Goal: Task Accomplishment & Management: Use online tool/utility

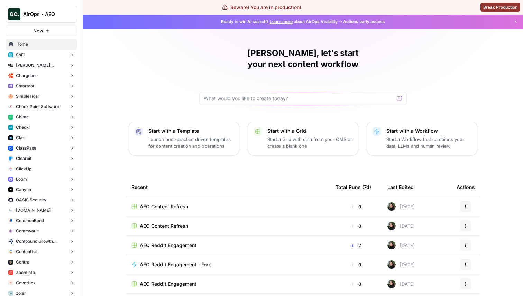
click at [47, 20] on button "AirOps - AEO" at bounding box center [42, 14] width 72 height 17
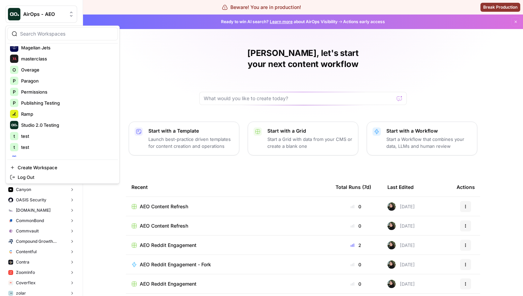
scroll to position [588, 0]
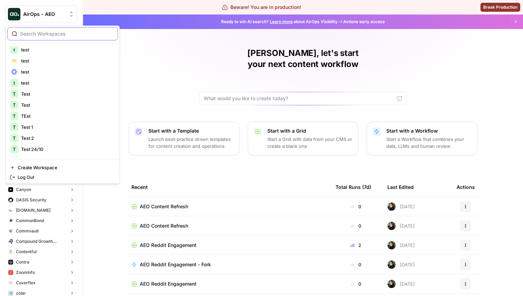
click at [61, 35] on input "search" at bounding box center [66, 33] width 93 height 7
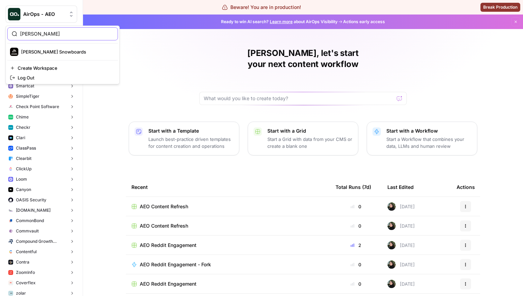
scroll to position [0, 0]
type input "jones"
click at [50, 52] on span "[PERSON_NAME] Snowboards" at bounding box center [66, 51] width 91 height 7
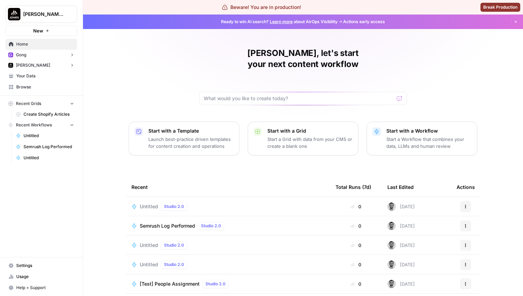
click at [43, 31] on span "New" at bounding box center [38, 30] width 10 height 7
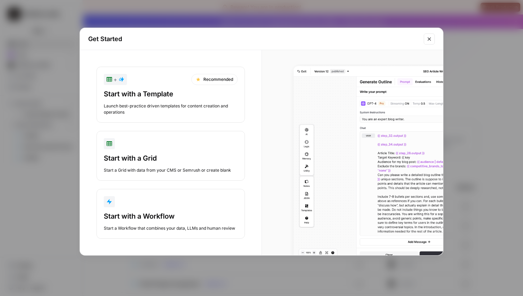
click at [157, 203] on div "button" at bounding box center [171, 201] width 134 height 11
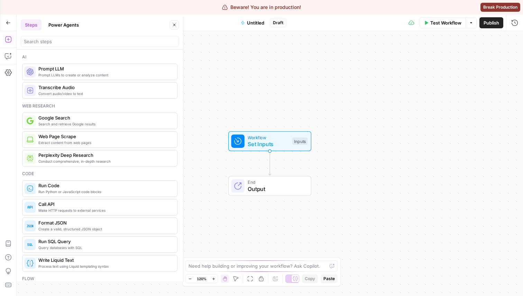
click at [94, 45] on div at bounding box center [100, 41] width 158 height 11
type input "semr"
click at [11, 21] on button "Go Back" at bounding box center [8, 23] width 12 height 12
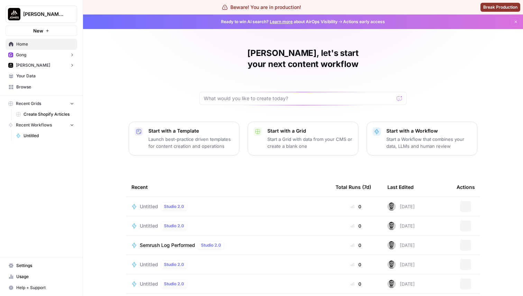
click at [45, 16] on span "[PERSON_NAME] Snowboards" at bounding box center [44, 14] width 42 height 7
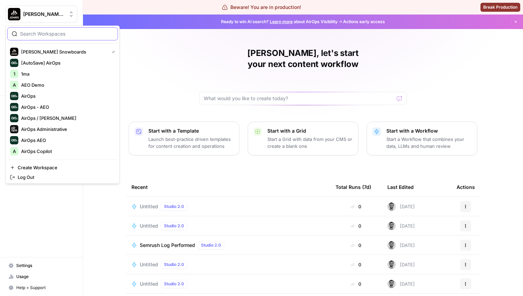
click at [56, 35] on input "search" at bounding box center [66, 33] width 93 height 7
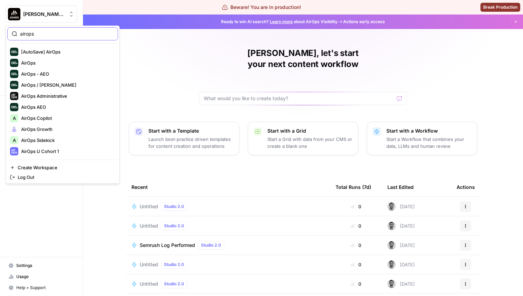
type input "airops"
click button "AirOps" at bounding box center [62, 62] width 111 height 11
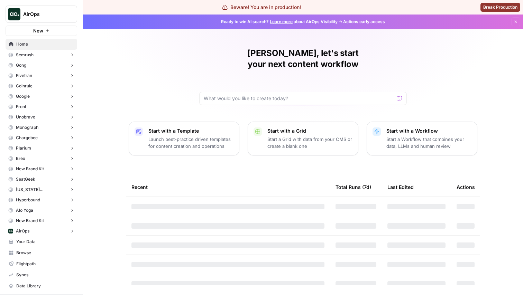
click at [59, 35] on button "New" at bounding box center [42, 31] width 72 height 10
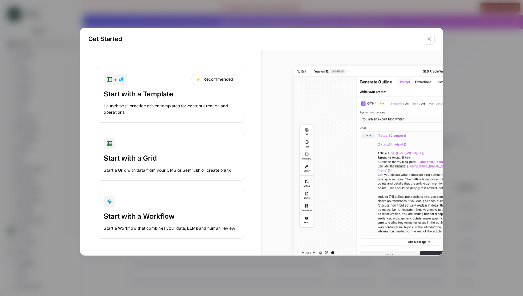
click at [162, 220] on div "Start with a Workflow" at bounding box center [171, 217] width 134 height 10
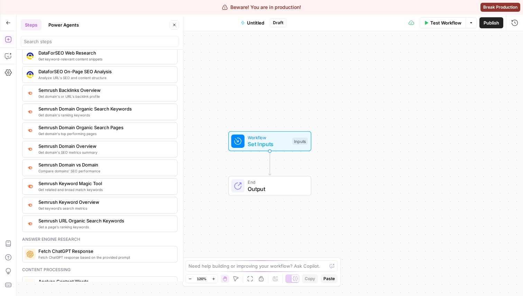
scroll to position [740, 0]
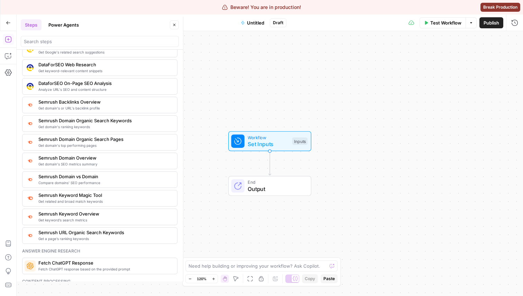
click at [11, 24] on button "Go Back" at bounding box center [8, 23] width 12 height 12
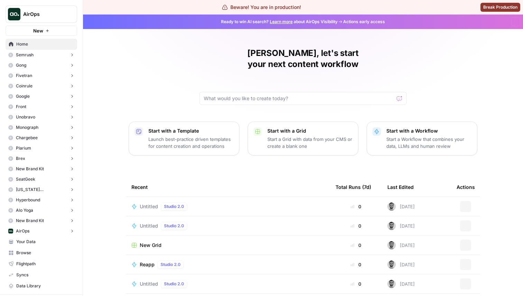
click at [56, 19] on button "AirOps" at bounding box center [42, 14] width 72 height 17
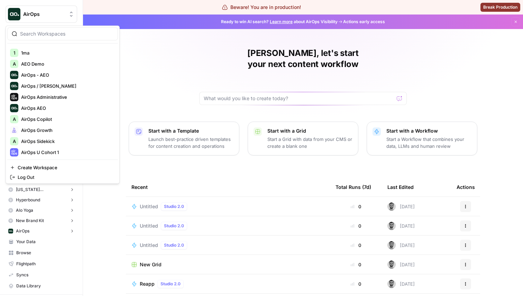
scroll to position [22, 0]
click at [40, 95] on span "AirOps Administrative" at bounding box center [66, 96] width 91 height 7
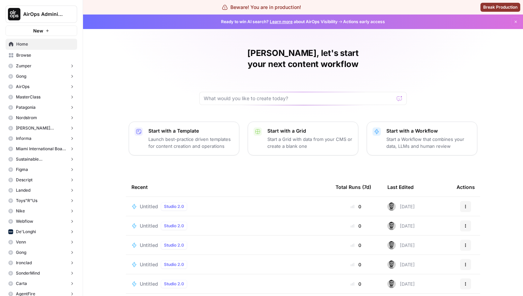
click at [48, 31] on icon "button" at bounding box center [47, 31] width 4 height 4
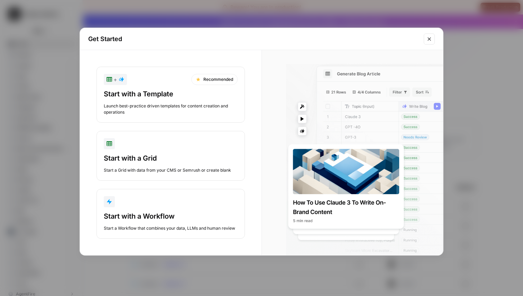
click at [160, 206] on div "button" at bounding box center [171, 201] width 134 height 11
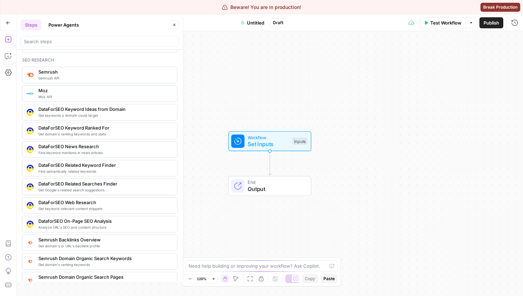
scroll to position [626, 0]
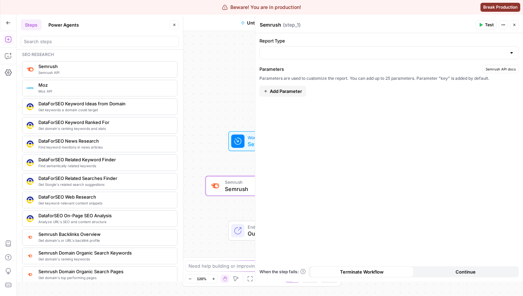
click at [341, 57] on div at bounding box center [388, 52] width 259 height 13
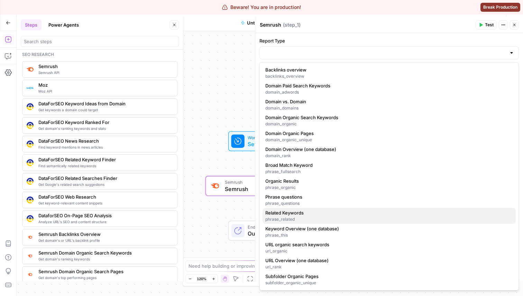
scroll to position [0, 0]
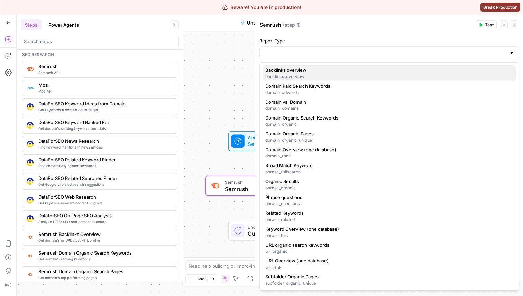
click at [305, 76] on div "backlinks_overview" at bounding box center [389, 77] width 248 height 6
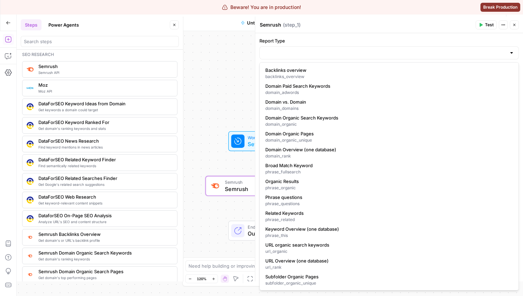
type input "Backlinks overview"
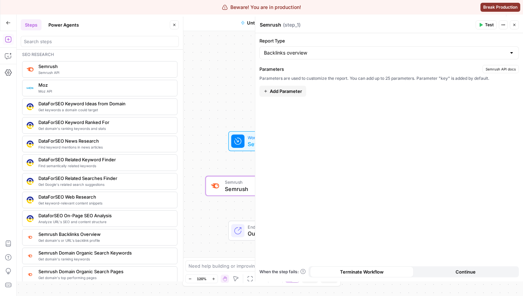
click at [295, 91] on span "Add Parameter" at bounding box center [286, 91] width 32 height 7
click at [296, 54] on input "Report Type" at bounding box center [385, 52] width 242 height 7
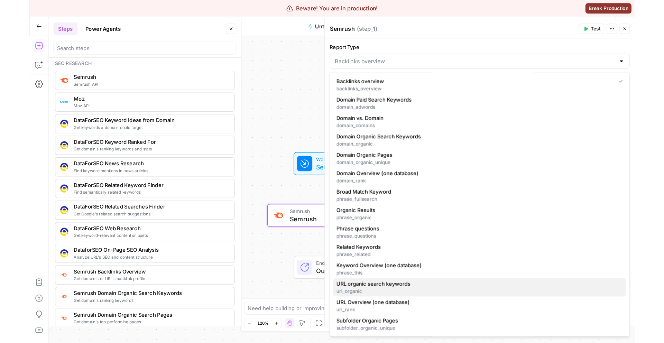
scroll to position [0, 0]
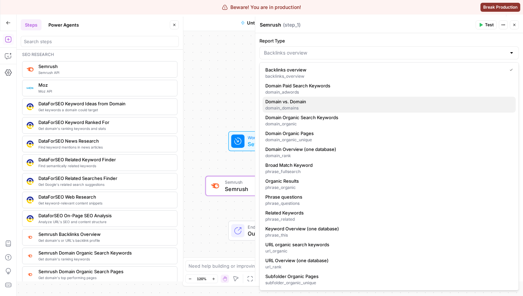
click at [298, 108] on div "domain_domains" at bounding box center [389, 108] width 248 height 6
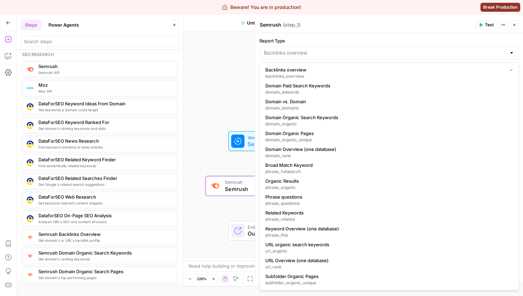
type input "Domain vs. Domain"
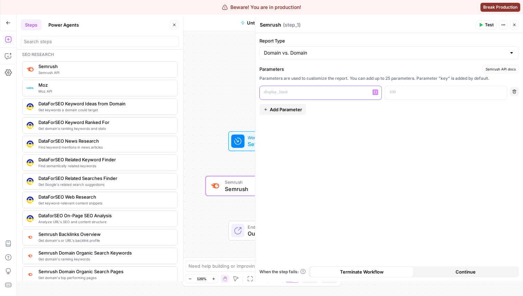
click at [329, 94] on p at bounding box center [315, 92] width 102 height 7
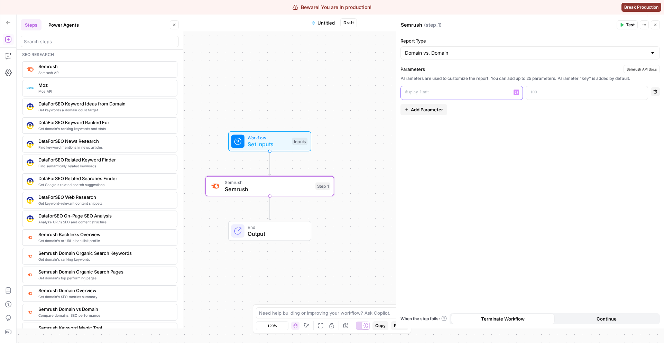
scroll to position [626, 0]
